Goal: Information Seeking & Learning: Learn about a topic

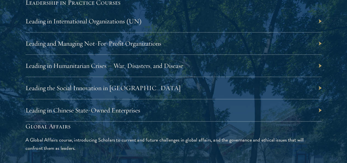
scroll to position [1181, 0]
click at [184, 83] on link "Leading the Social Innovation in [GEOGRAPHIC_DATA]" at bounding box center [105, 87] width 155 height 8
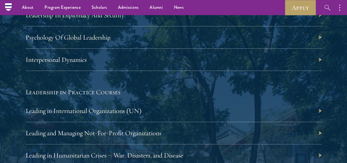
scroll to position [1091, 0]
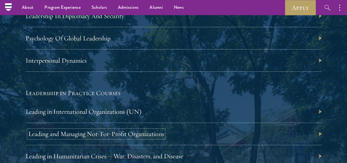
click at [164, 130] on link "Leading and Managing Not-For-Profit Organizations" at bounding box center [96, 134] width 136 height 8
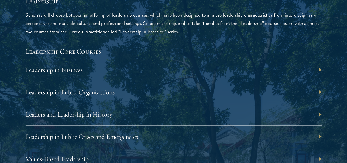
scroll to position [911, 0]
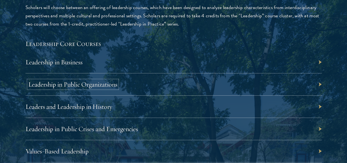
click at [117, 80] on link "Leadership in Public Organizations" at bounding box center [72, 84] width 89 height 8
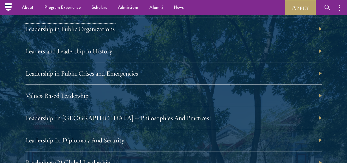
scroll to position [963, 0]
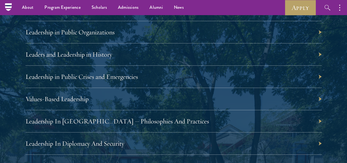
click at [164, 85] on div "Leadership Scholars will choose between an offering of leadership courses, whic…" at bounding box center [174, 138] width 296 height 402
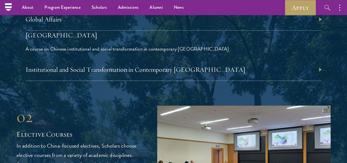
scroll to position [1300, 0]
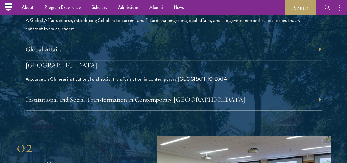
drag, startPoint x: 143, startPoint y: 69, endPoint x: 120, endPoint y: 74, distance: 23.0
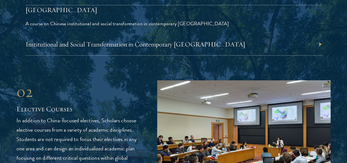
scroll to position [1357, 0]
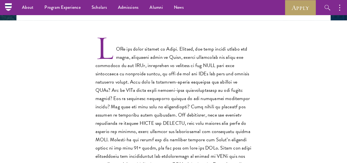
scroll to position [150, 0]
drag, startPoint x: 62, startPoint y: 80, endPoint x: 102, endPoint y: 82, distance: 39.3
click at [102, 82] on p at bounding box center [174, 115] width 156 height 156
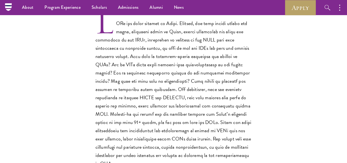
scroll to position [158, 0]
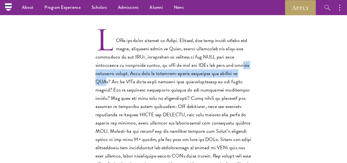
drag, startPoint x: 105, startPoint y: 79, endPoint x: 141, endPoint y: 87, distance: 36.8
click at [141, 87] on p at bounding box center [174, 106] width 156 height 156
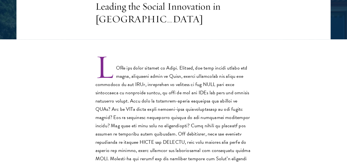
scroll to position [0, 0]
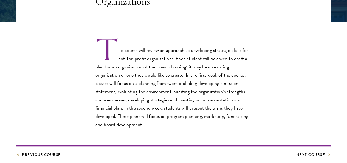
scroll to position [149, 0]
drag, startPoint x: 134, startPoint y: 67, endPoint x: 160, endPoint y: 66, distance: 26.4
click at [160, 66] on p "This course will review an approach to developing strategic plans for not-for-p…" at bounding box center [174, 83] width 156 height 90
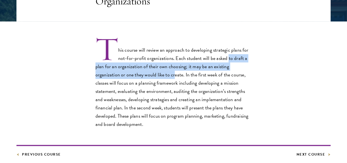
drag, startPoint x: 74, startPoint y: 76, endPoint x: 172, endPoint y: 77, distance: 98.8
click at [172, 77] on p "This course will review an approach to developing strategic plans for not-for-p…" at bounding box center [174, 83] width 156 height 90
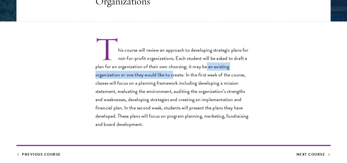
drag, startPoint x: 65, startPoint y: 82, endPoint x: 170, endPoint y: 86, distance: 106.0
click at [170, 86] on p "This course will review an approach to developing strategic plans for not-for-p…" at bounding box center [174, 83] width 156 height 90
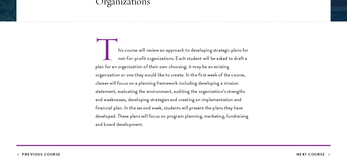
click at [125, 86] on p "This course will review an approach to developing strategic plans for not-for-p…" at bounding box center [174, 83] width 156 height 90
click at [96, 84] on p "This course will review an approach to developing strategic plans for not-for-p…" at bounding box center [174, 83] width 156 height 90
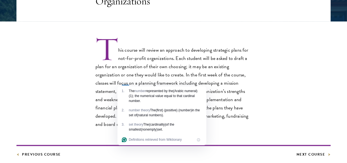
click at [96, 97] on p "This course will review an approach to developing strategic plans for not-for-p…" at bounding box center [174, 83] width 156 height 90
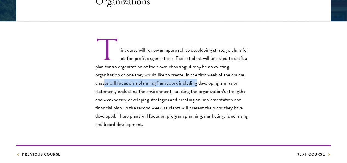
drag, startPoint x: 121, startPoint y: 93, endPoint x: 80, endPoint y: 103, distance: 42.1
click at [96, 103] on p "This course will review an approach to developing strategic plans for not-for-p…" at bounding box center [174, 83] width 156 height 90
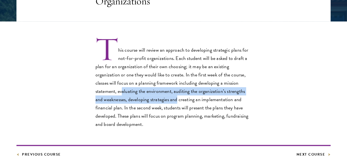
drag, startPoint x: 152, startPoint y: 102, endPoint x: 89, endPoint y: 116, distance: 64.0
click at [96, 116] on p "This course will review an approach to developing strategic plans for not-for-p…" at bounding box center [174, 83] width 156 height 90
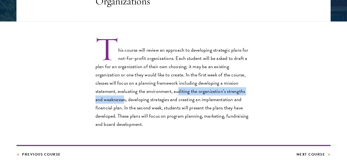
drag, startPoint x: 66, startPoint y: 109, endPoint x: 167, endPoint y: 108, distance: 101.0
click at [167, 108] on p "This course will review an approach to developing strategic plans for not-for-p…" at bounding box center [174, 83] width 156 height 90
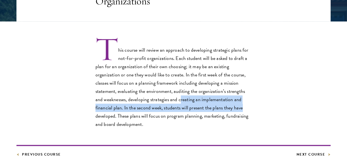
drag, startPoint x: 93, startPoint y: 119, endPoint x: 172, endPoint y: 125, distance: 78.7
click at [172, 125] on p "This course will review an approach to developing strategic plans for not-for-p…" at bounding box center [174, 83] width 156 height 90
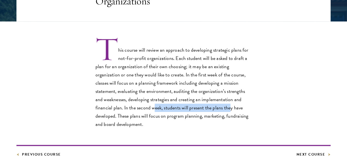
drag, startPoint x: 79, startPoint y: 127, endPoint x: 160, endPoint y: 127, distance: 81.5
click at [160, 127] on p "This course will review an approach to developing strategic plans for not-for-p…" at bounding box center [174, 83] width 156 height 90
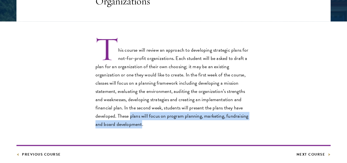
drag, startPoint x: 75, startPoint y: 139, endPoint x: 109, endPoint y: 145, distance: 35.0
click at [109, 128] on p "This course will review an approach to developing strategic plans for not-for-p…" at bounding box center [174, 83] width 156 height 90
drag, startPoint x: 77, startPoint y: 136, endPoint x: 109, endPoint y: 147, distance: 34.0
click at [109, 128] on p "This course will review an approach to developing strategic plans for not-for-p…" at bounding box center [174, 83] width 156 height 90
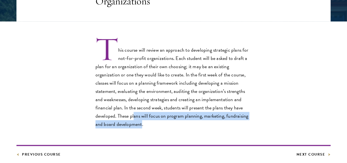
click at [109, 128] on p "This course will review an approach to developing strategic plans for not-for-p…" at bounding box center [174, 83] width 156 height 90
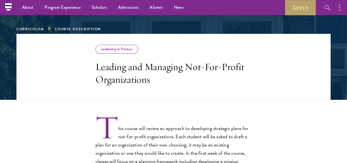
scroll to position [68, 0]
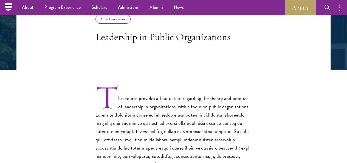
scroll to position [99, 0]
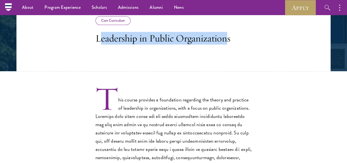
drag, startPoint x: 64, startPoint y: 38, endPoint x: 123, endPoint y: 52, distance: 60.7
click at [123, 44] on h3 "Leadership in Public Organizations" at bounding box center [174, 38] width 156 height 13
drag, startPoint x: 63, startPoint y: 44, endPoint x: 131, endPoint y: 55, distance: 69.0
click at [131, 44] on h3 "Leadership in Public Organizations" at bounding box center [174, 38] width 156 height 13
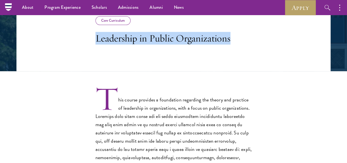
click at [131, 44] on h3 "Leadership in Public Organizations" at bounding box center [174, 38] width 156 height 13
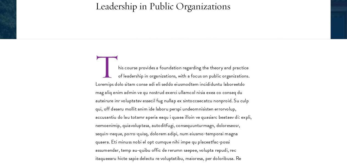
scroll to position [131, 0]
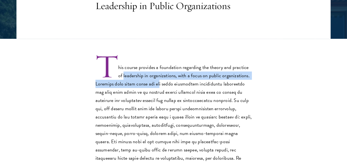
drag, startPoint x: 107, startPoint y: 83, endPoint x: 169, endPoint y: 86, distance: 62.7
click at [169, 86] on p "This course provides a foundation regarding the theory and practice of leadersh…" at bounding box center [174, 133] width 156 height 156
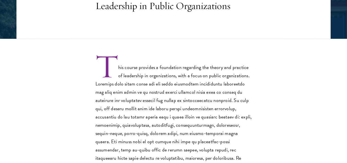
scroll to position [145, 0]
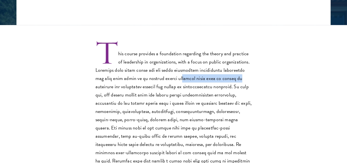
drag, startPoint x: 64, startPoint y: 93, endPoint x: 128, endPoint y: 99, distance: 64.5
click at [128, 99] on p "This course provides a foundation regarding the theory and practice of leadersh…" at bounding box center [174, 119] width 156 height 156
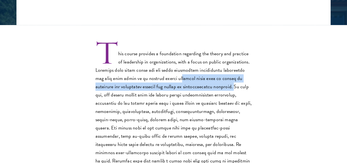
click at [128, 99] on p "This course provides a foundation regarding the theory and practice of leadersh…" at bounding box center [174, 119] width 156 height 156
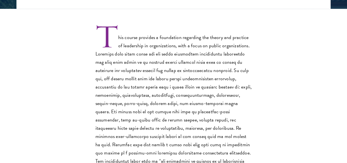
scroll to position [162, 0]
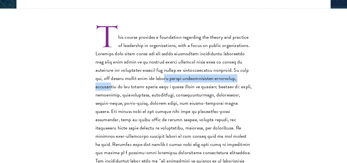
drag, startPoint x: 79, startPoint y: 99, endPoint x: 167, endPoint y: 99, distance: 88.4
click at [167, 99] on p "This course provides a foundation regarding the theory and practice of leadersh…" at bounding box center [174, 103] width 156 height 156
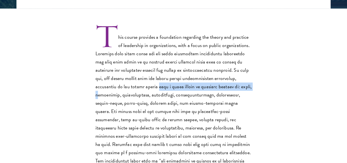
drag, startPoint x: 74, startPoint y: 105, endPoint x: 174, endPoint y: 107, distance: 100.5
click at [174, 107] on p "This course provides a foundation regarding the theory and practice of leadersh…" at bounding box center [174, 103] width 156 height 156
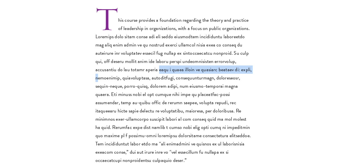
scroll to position [179, 0]
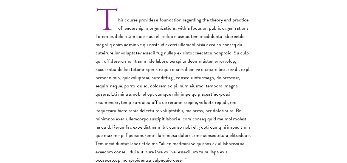
click at [186, 96] on p "This course provides a foundation regarding the theory and practice of leadersh…" at bounding box center [174, 86] width 156 height 156
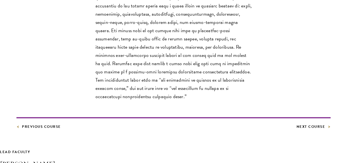
scroll to position [248, 0]
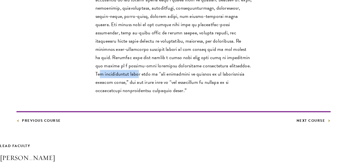
drag, startPoint x: 122, startPoint y: 99, endPoint x: 164, endPoint y: 99, distance: 42.8
click at [164, 94] on p "This course provides a foundation regarding the theory and practice of leadersh…" at bounding box center [174, 16] width 156 height 156
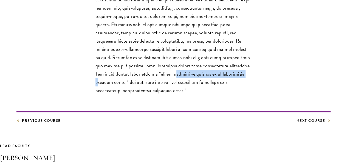
drag, startPoint x: 69, startPoint y: 109, endPoint x: 143, endPoint y: 113, distance: 74.0
click at [143, 94] on p "This course provides a foundation regarding the theory and practice of leadersh…" at bounding box center [174, 16] width 156 height 156
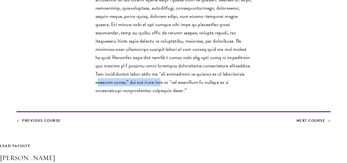
drag, startPoint x: 66, startPoint y: 116, endPoint x: 144, endPoint y: 106, distance: 79.2
click at [144, 94] on p "This course provides a foundation regarding the theory and practice of leadersh…" at bounding box center [174, 16] width 156 height 156
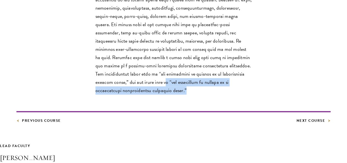
drag, startPoint x: 71, startPoint y: 117, endPoint x: 98, endPoint y: 128, distance: 28.3
click at [98, 94] on p "This course provides a foundation regarding the theory and practice of leadersh…" at bounding box center [174, 16] width 156 height 156
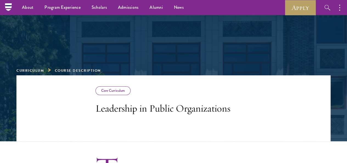
scroll to position [0, 0]
